Goal: Task Accomplishment & Management: Manage account settings

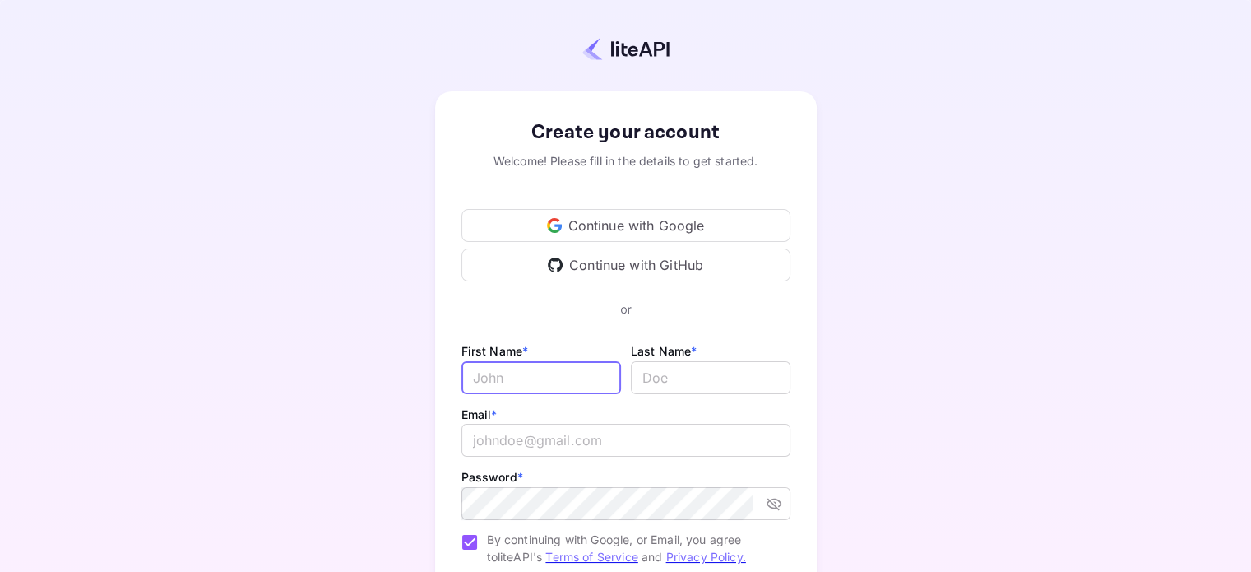
click at [479, 373] on input "Email *" at bounding box center [541, 377] width 160 height 33
type input "[PERSON_NAME]"
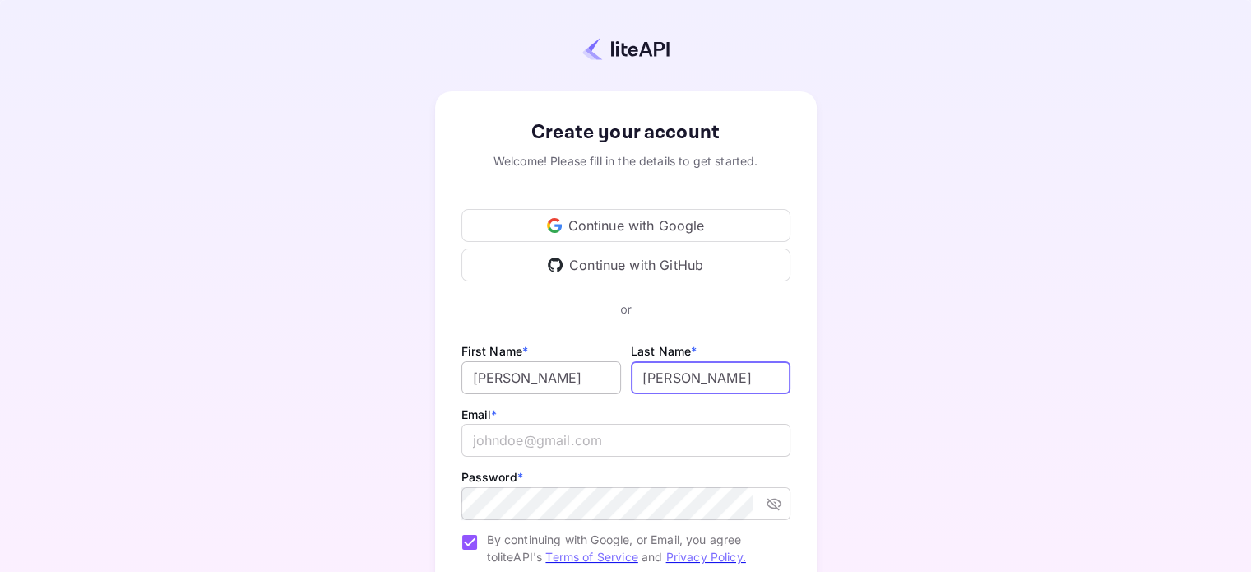
type input "[PERSON_NAME]"
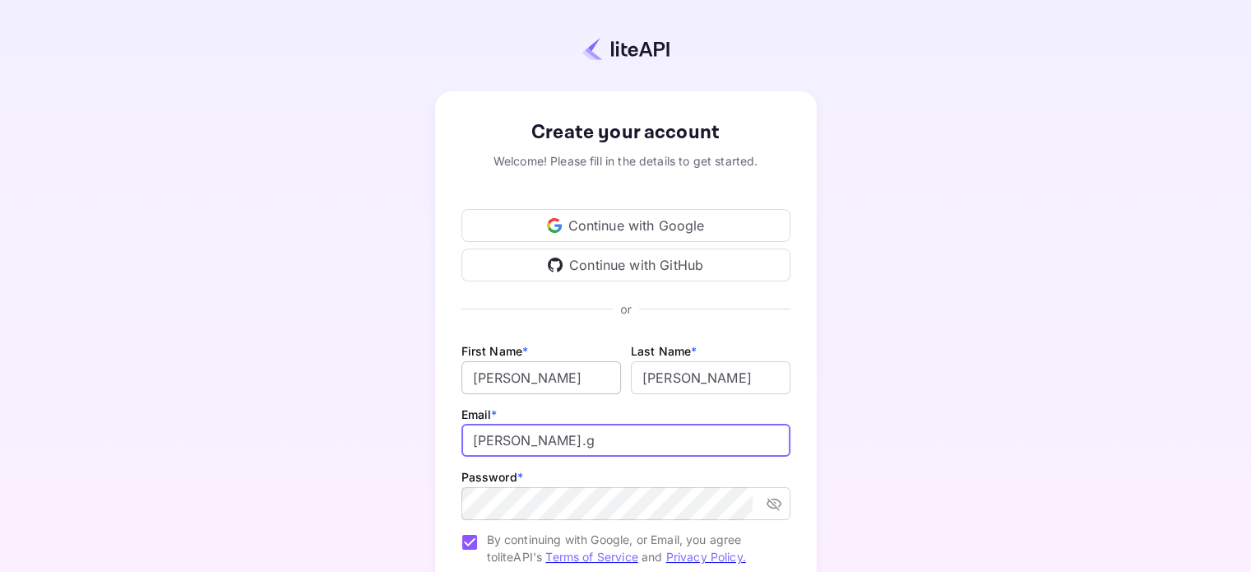
type input "[PERSON_NAME][EMAIL_ADDRESS][PERSON_NAME][DOMAIN_NAME]"
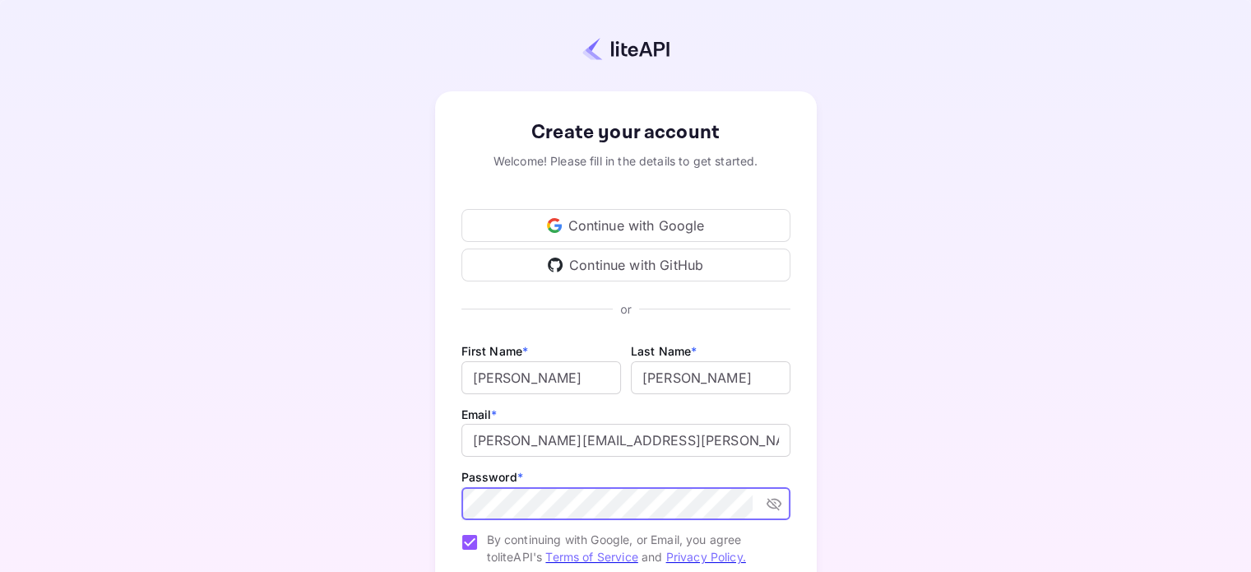
scroll to position [162, 0]
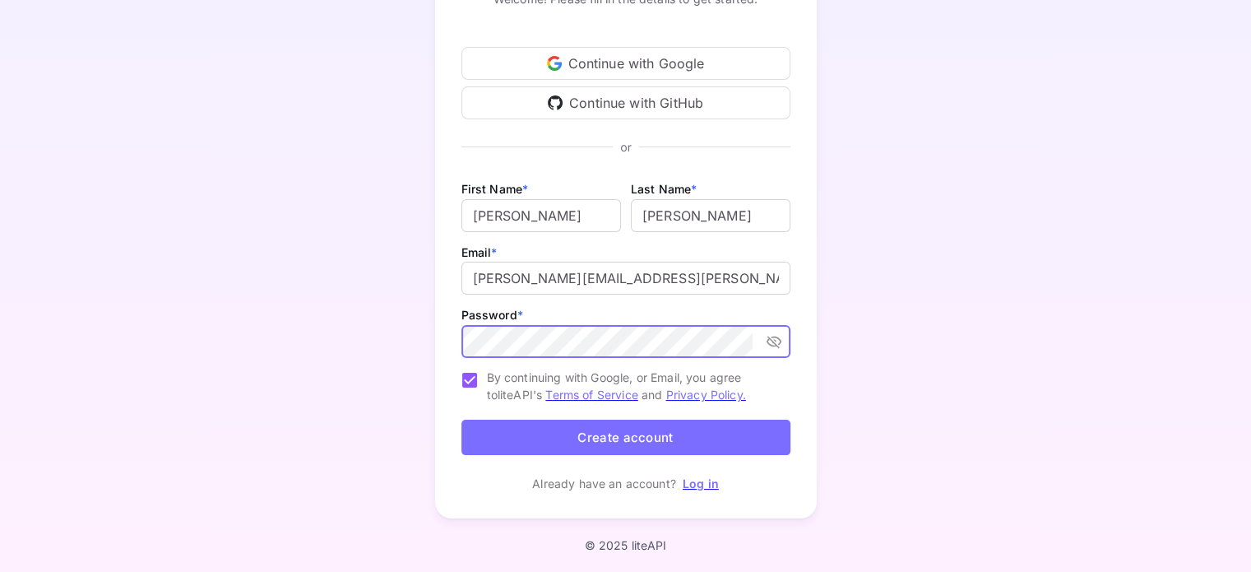
click at [638, 448] on button "Create account" at bounding box center [625, 436] width 329 height 35
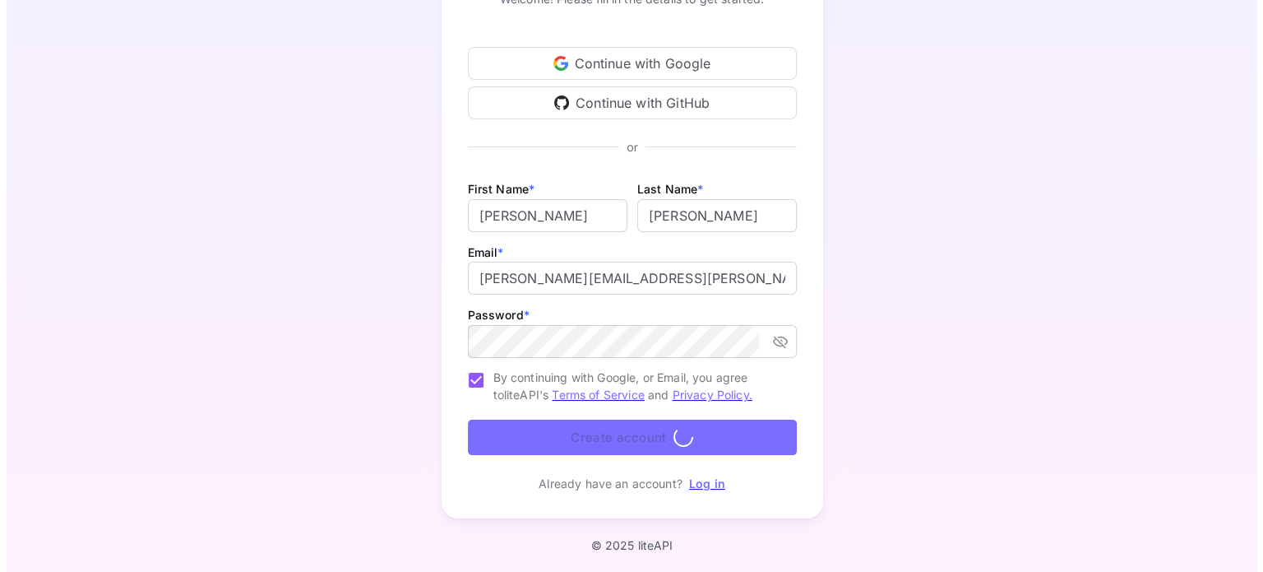
scroll to position [0, 0]
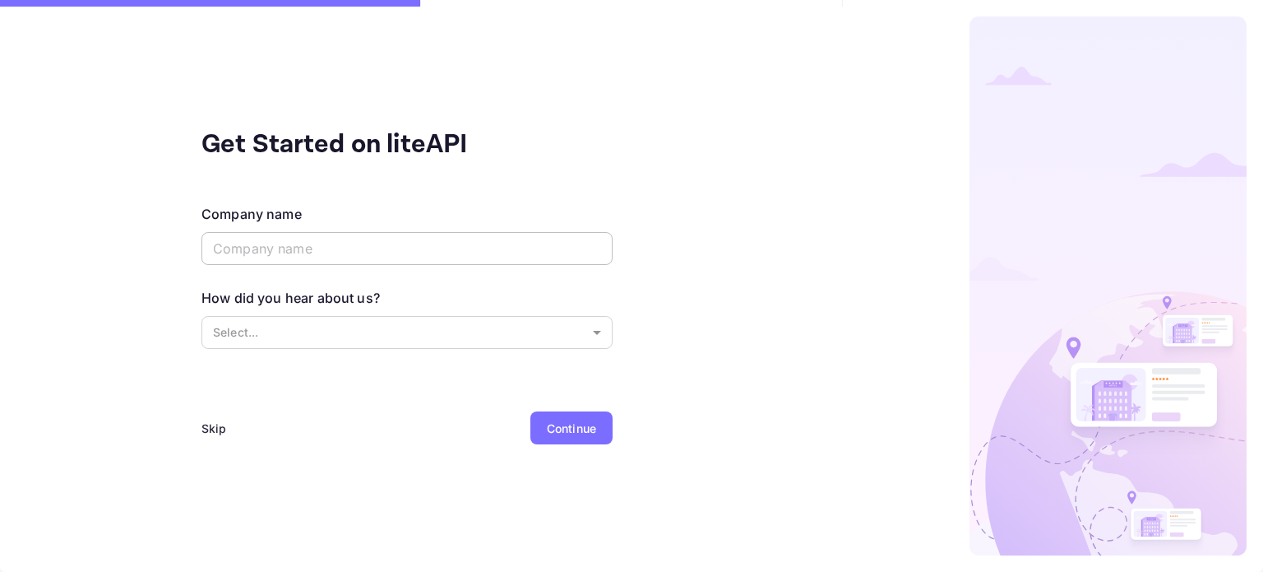
click at [330, 243] on input "text" at bounding box center [407, 248] width 411 height 33
type input "matchstay"
click at [322, 325] on body "Get Started on liteAPI Company name matchstay ​ How did you hear about us? Sele…" at bounding box center [631, 286] width 1263 height 572
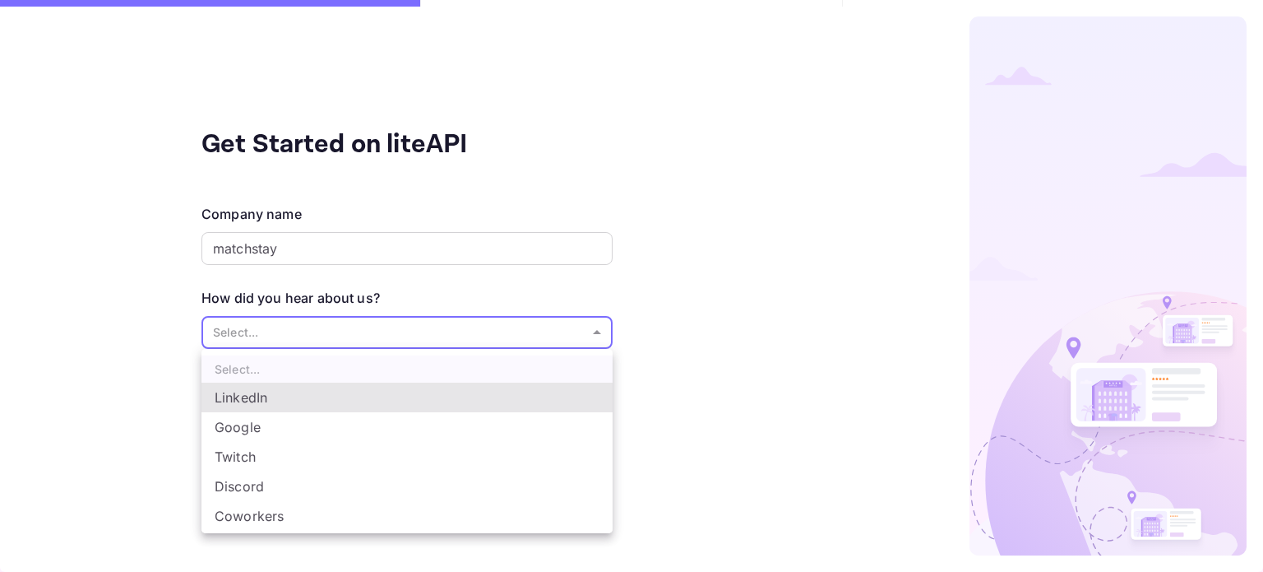
click at [329, 506] on li "Coworkers" at bounding box center [407, 516] width 411 height 30
type input "Coworkers"
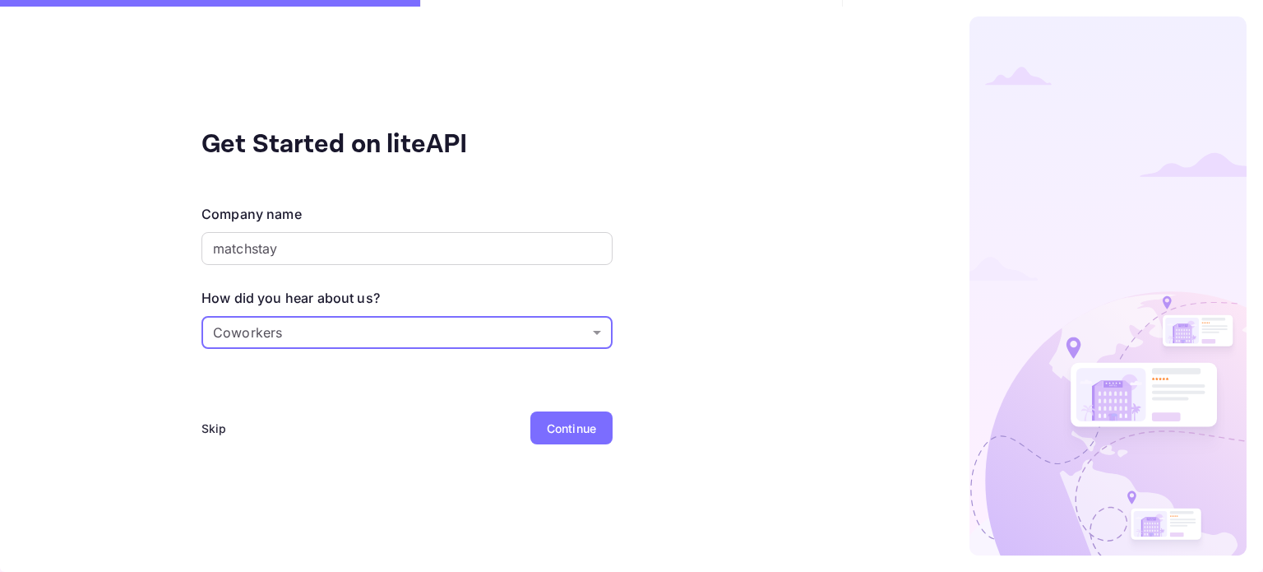
click at [559, 424] on div "Continue" at bounding box center [571, 427] width 49 height 17
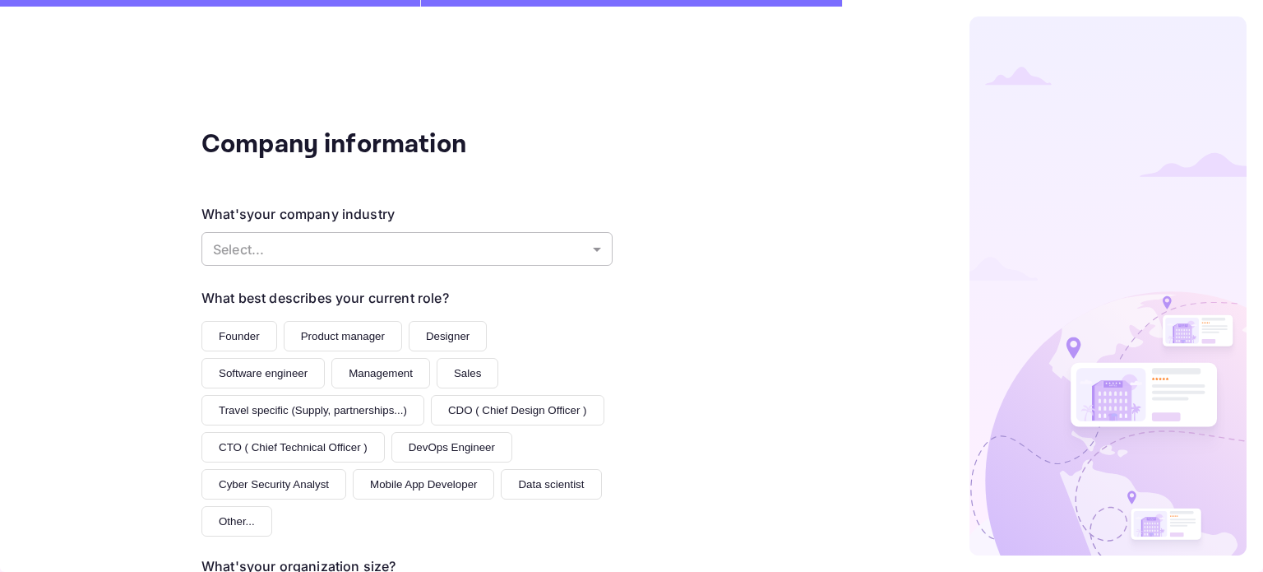
click at [352, 239] on body "Company information What's your company industry Select... ​ What best describe…" at bounding box center [631, 286] width 1263 height 572
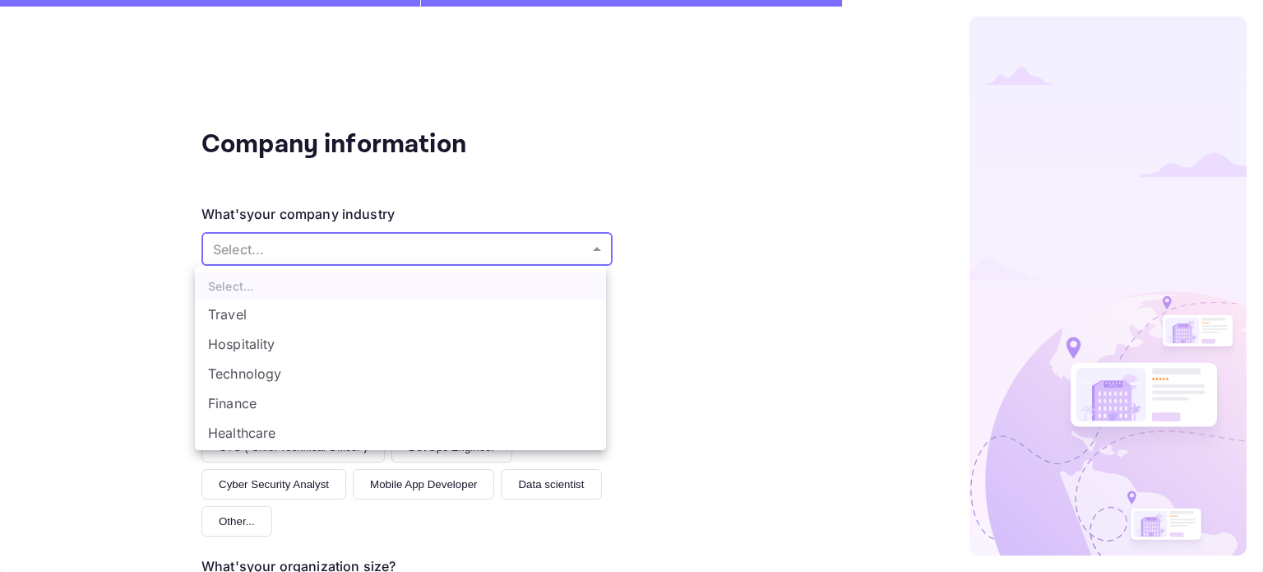
click at [336, 308] on li "Travel" at bounding box center [400, 314] width 411 height 30
type input "Travel"
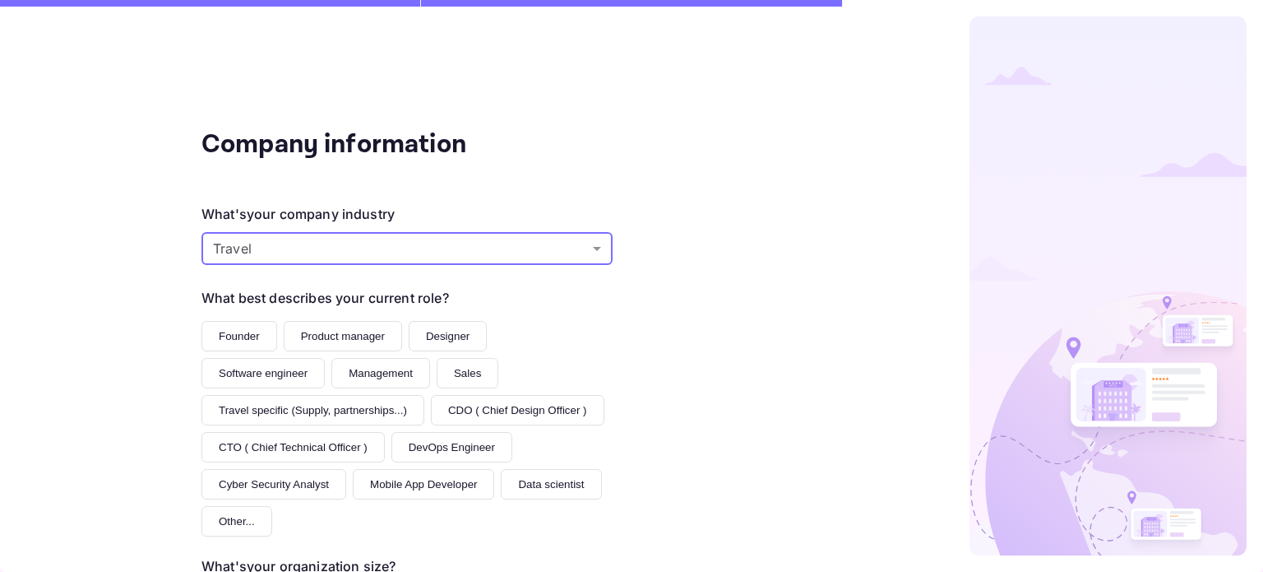
click at [248, 326] on button "Founder" at bounding box center [240, 336] width 76 height 30
drag, startPoint x: 814, startPoint y: 295, endPoint x: 817, endPoint y: 406, distance: 111.1
click at [817, 406] on div at bounding box center [1038, 286] width 449 height 572
click at [817, 393] on div at bounding box center [1038, 286] width 449 height 572
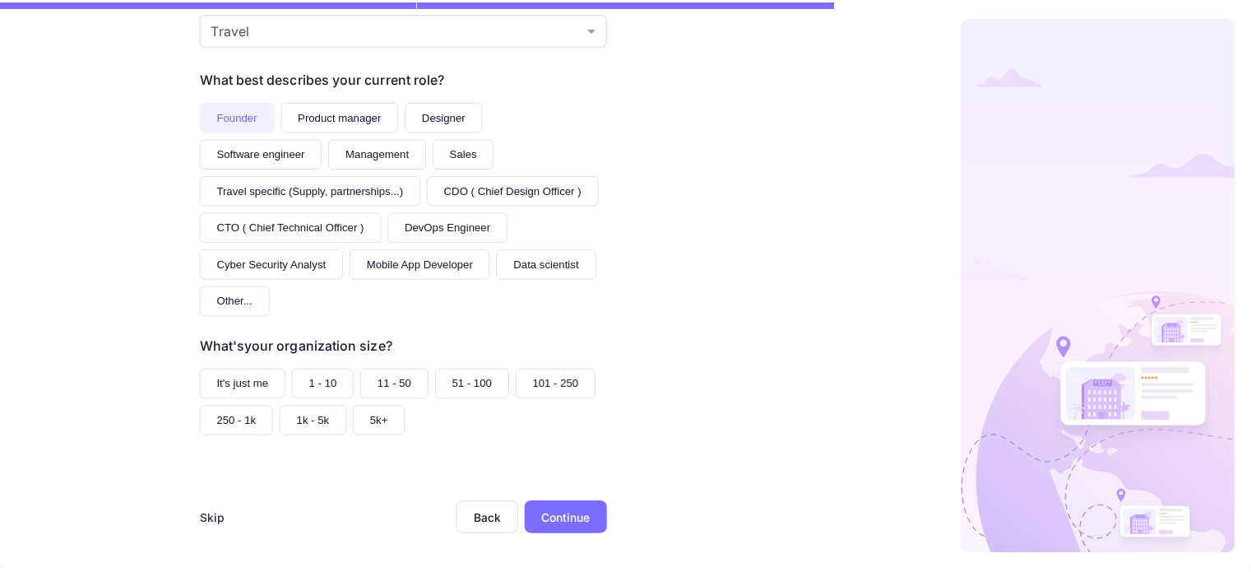
scroll to position [227, 0]
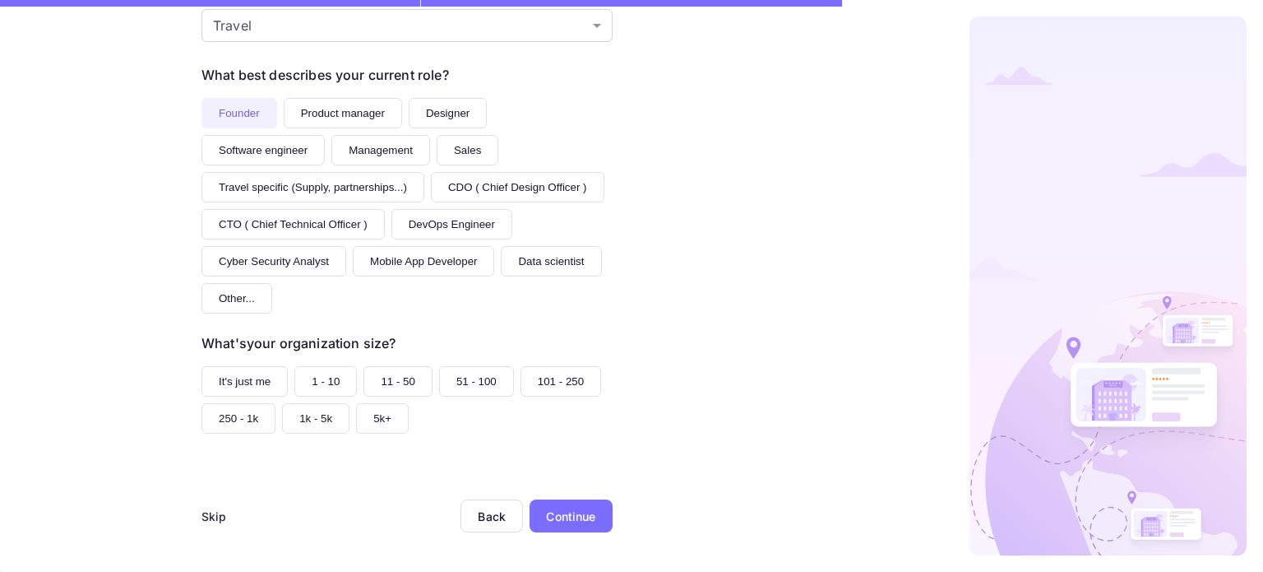
click at [241, 384] on button "It's just me" at bounding box center [245, 381] width 86 height 30
click at [545, 527] on div "Continue" at bounding box center [571, 515] width 83 height 33
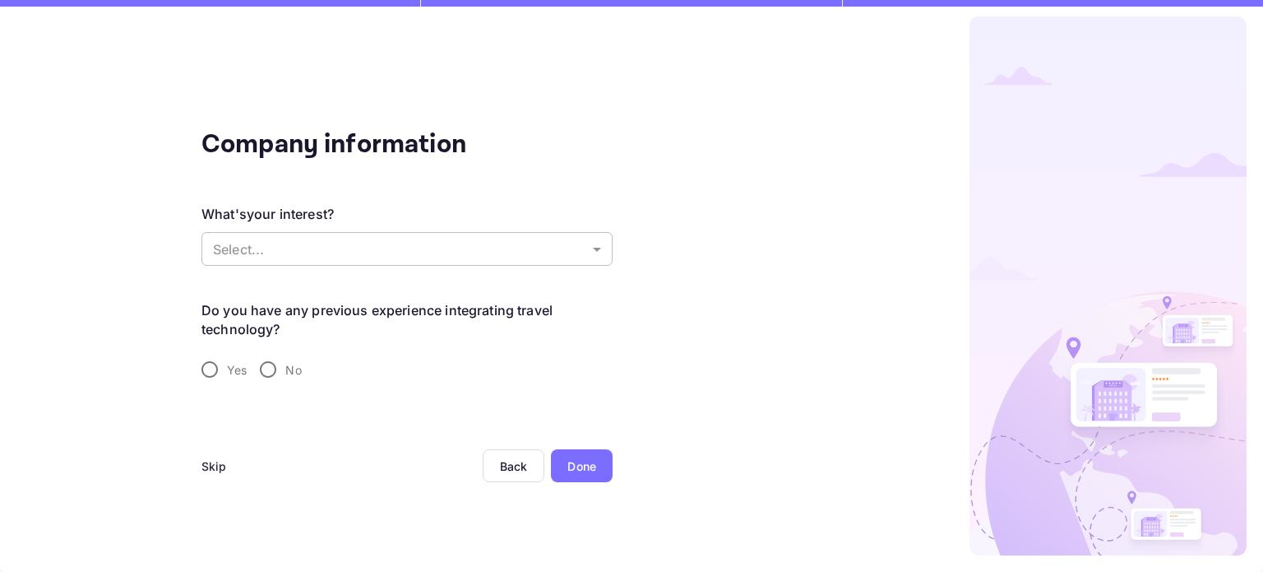
click at [272, 251] on body "Company information What's your interest? Select... ​ Do you have any previous …" at bounding box center [631, 286] width 1263 height 572
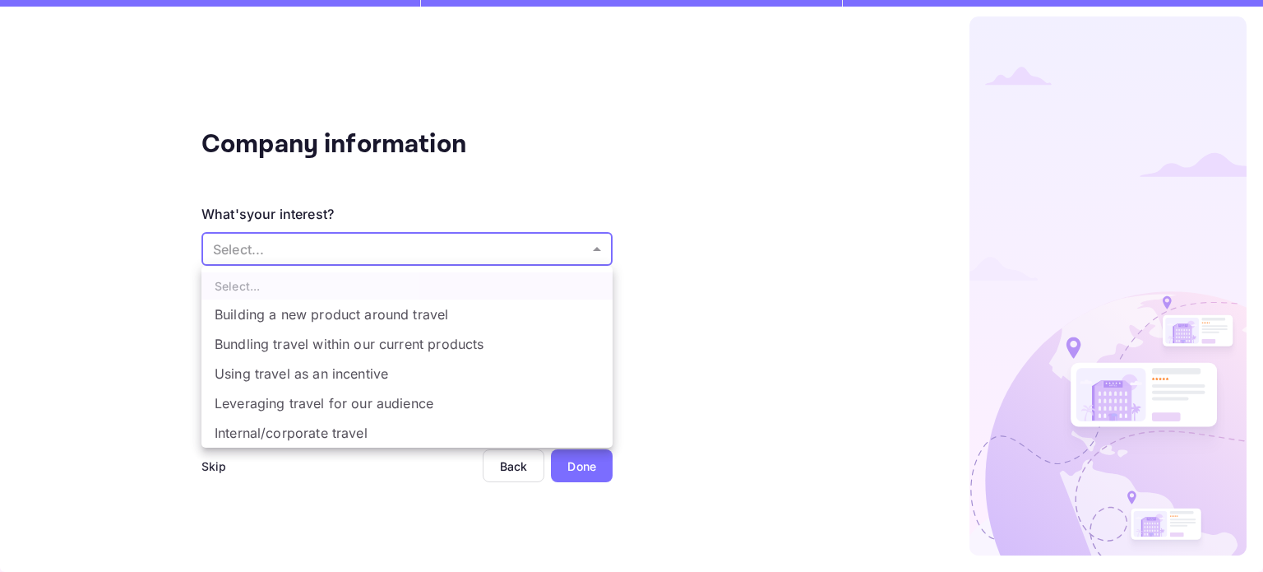
click at [454, 321] on li "Building a new product around travel" at bounding box center [407, 314] width 411 height 30
type input "Building a new product around travel"
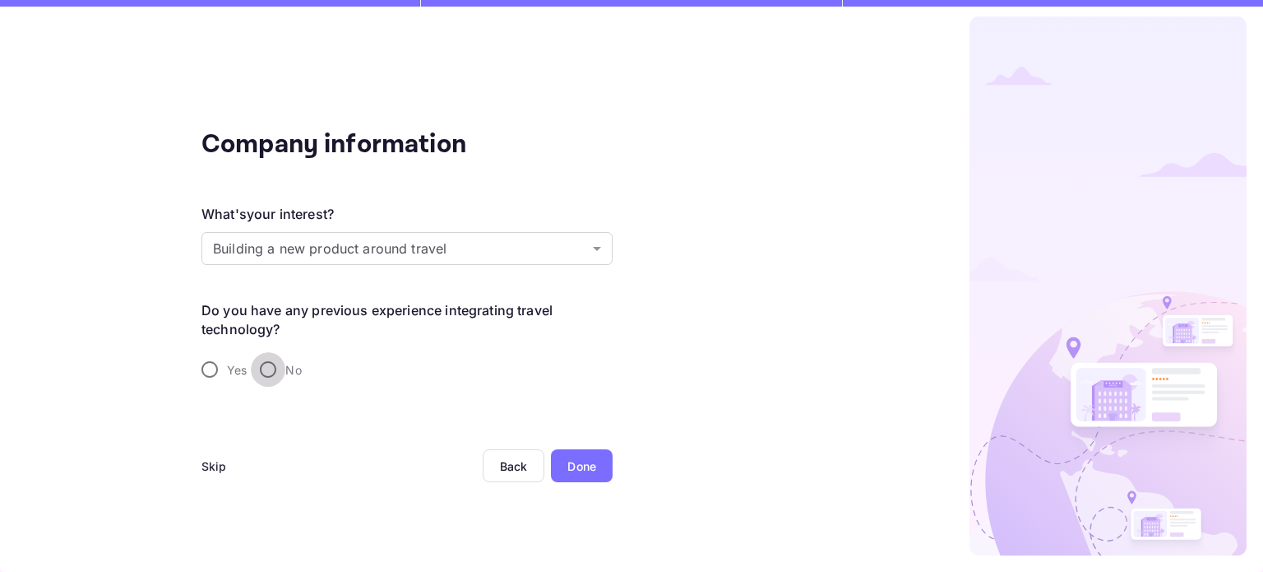
click at [273, 371] on input "No" at bounding box center [268, 369] width 35 height 35
radio input "true"
click at [567, 463] on div "Done" at bounding box center [581, 465] width 29 height 17
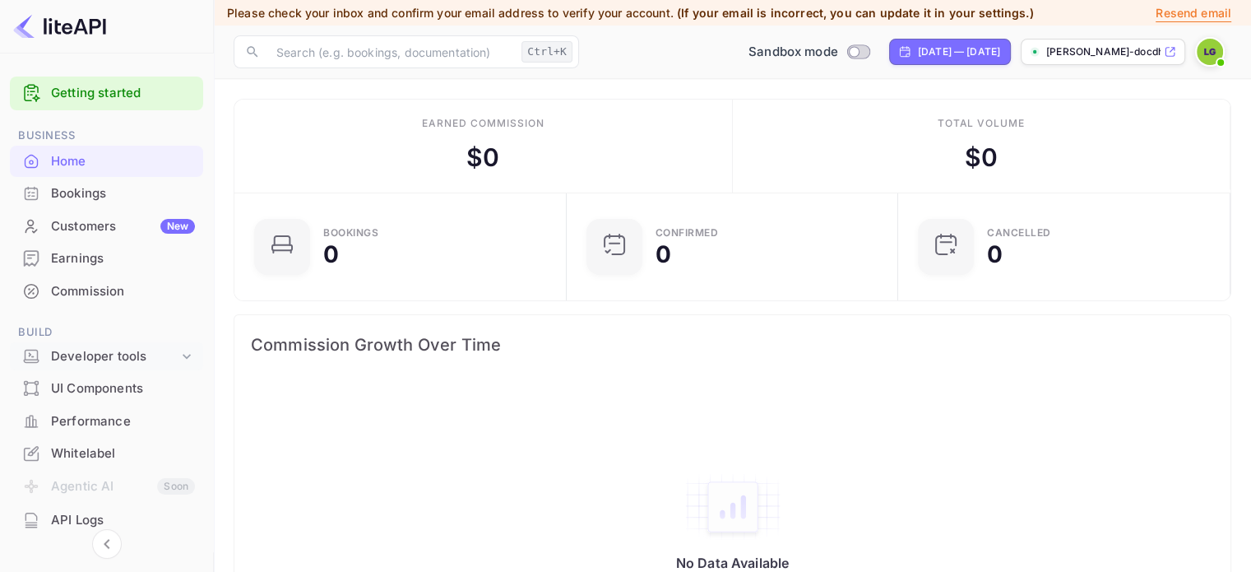
click at [163, 348] on div "Developer tools" at bounding box center [114, 356] width 127 height 19
click at [125, 413] on link "API Keys" at bounding box center [113, 409] width 154 height 17
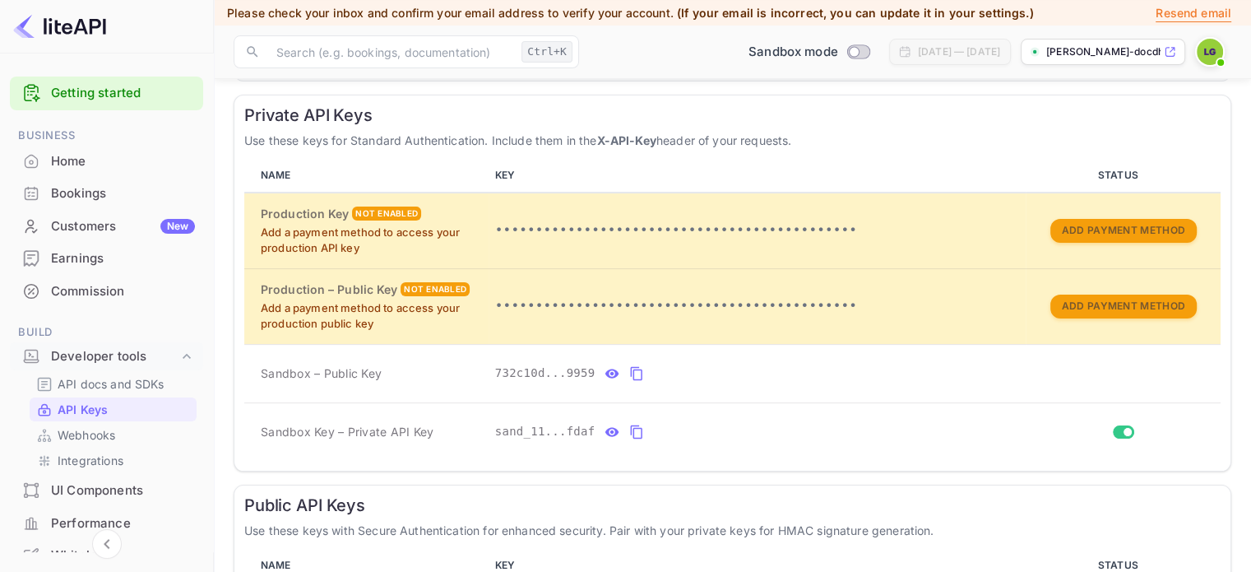
scroll to position [278, 0]
click at [629, 378] on icon "private api keys table" at bounding box center [636, 374] width 15 height 20
click at [632, 429] on icon "private api keys table" at bounding box center [636, 432] width 15 height 20
click at [630, 430] on icon "private api keys table" at bounding box center [636, 432] width 15 height 20
click at [1119, 427] on input "Switch" at bounding box center [1128, 432] width 30 height 10
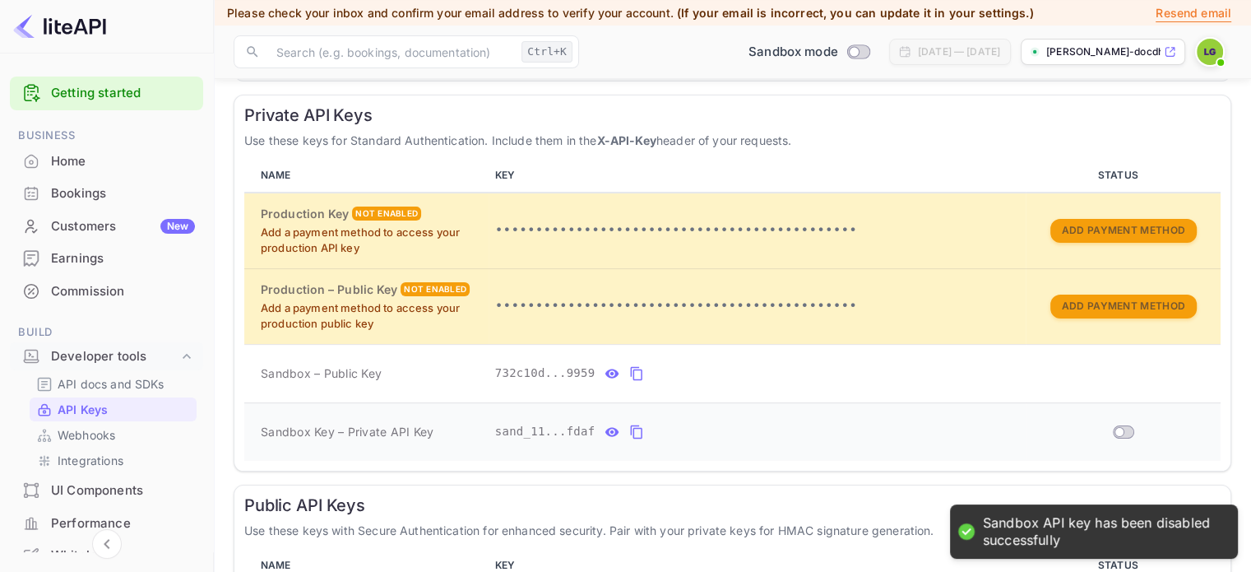
click at [1119, 427] on input "Switch" at bounding box center [1120, 432] width 30 height 10
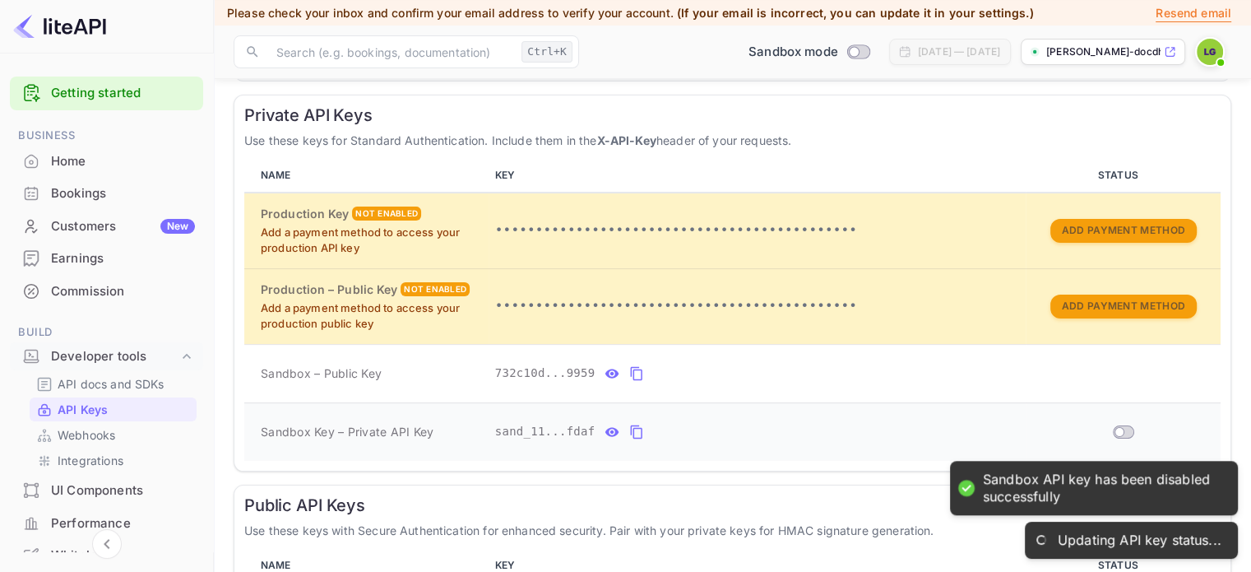
checkbox input "true"
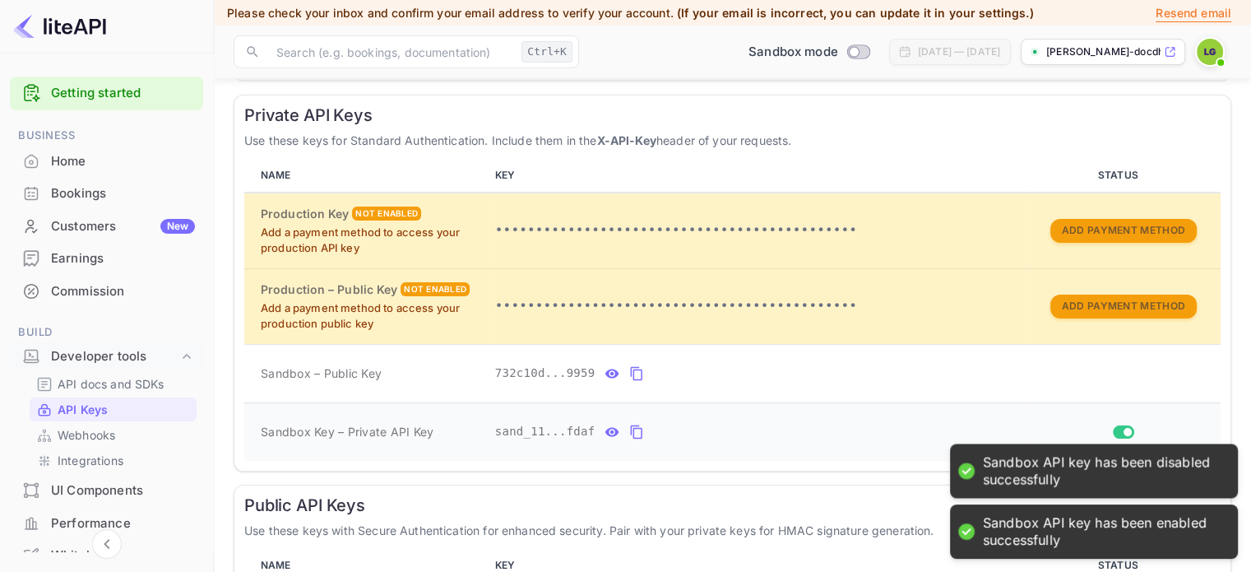
click at [635, 433] on icon "private api keys table" at bounding box center [636, 432] width 15 height 20
